Goal: Task Accomplishment & Management: Manage account settings

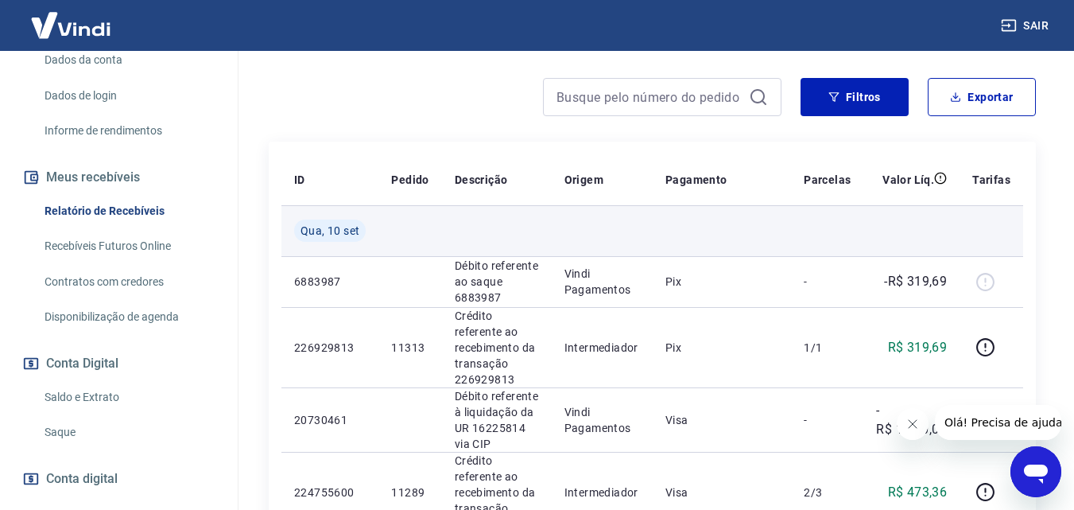
scroll to position [208, 0]
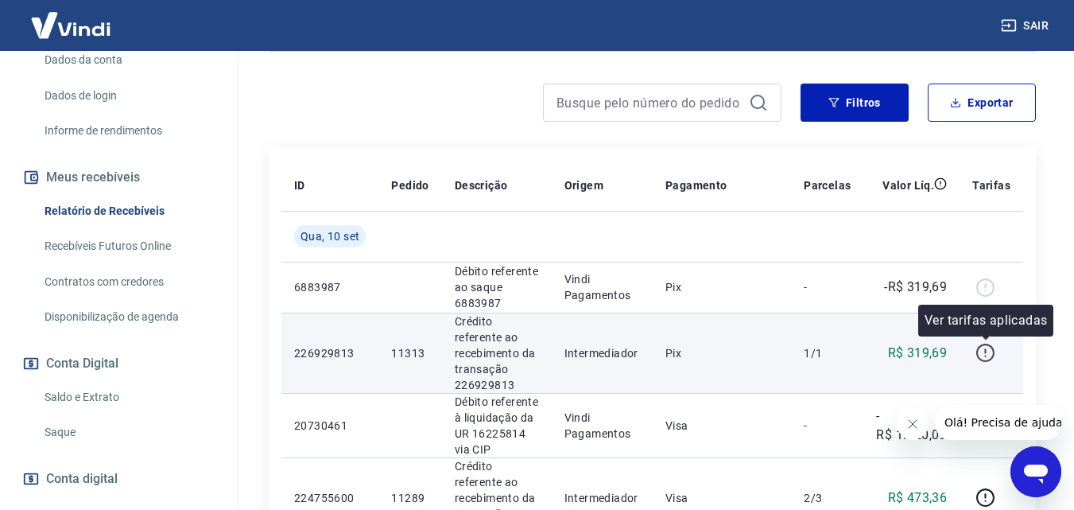
click at [985, 349] on icon "button" at bounding box center [986, 353] width 20 height 20
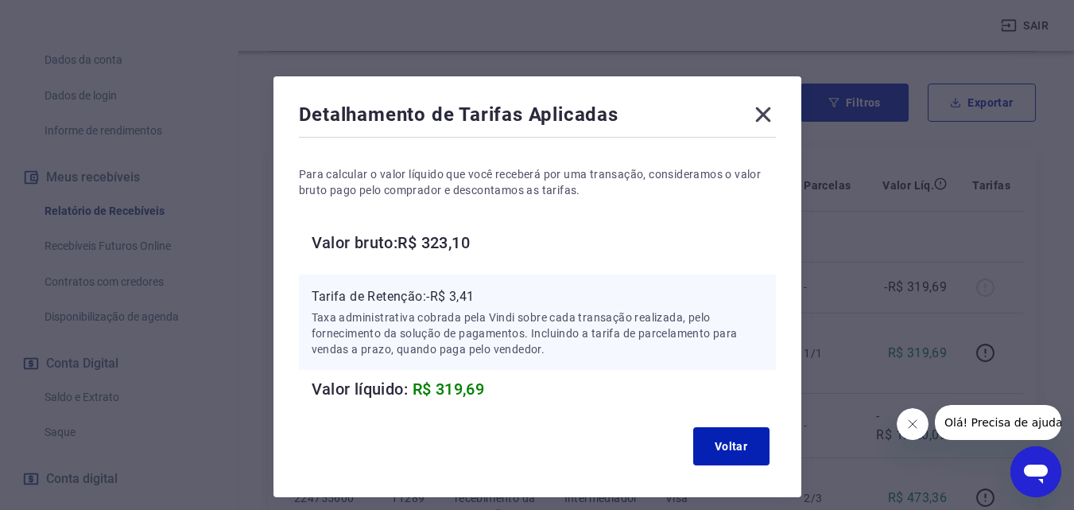
click at [763, 122] on icon at bounding box center [763, 114] width 25 height 25
